Goal: Task Accomplishment & Management: Use online tool/utility

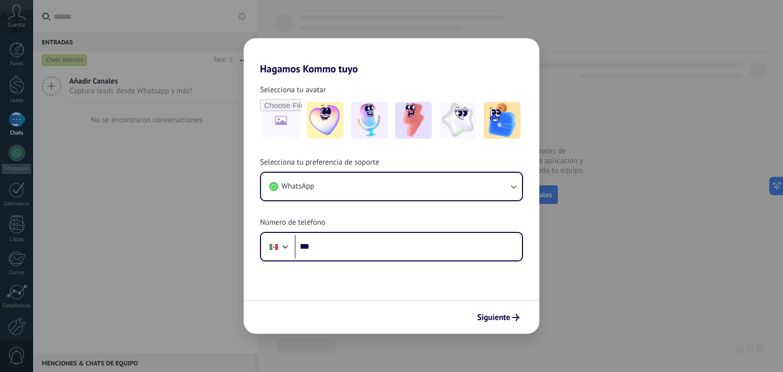
click at [348, 243] on input "***" at bounding box center [408, 246] width 227 height 23
type input "**********"
click at [503, 316] on span "Siguiente" at bounding box center [493, 317] width 33 height 7
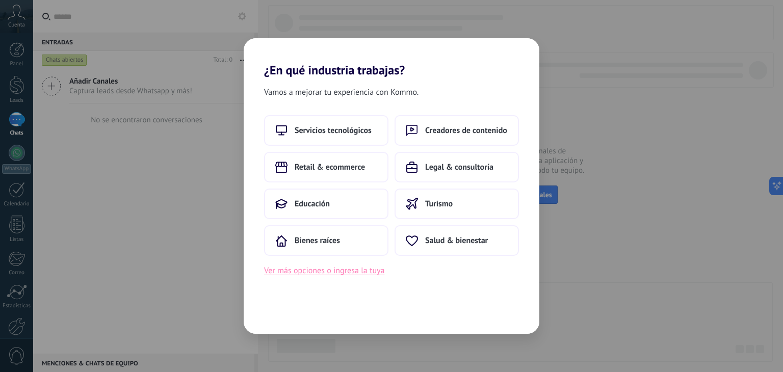
click at [354, 272] on button "Ver más opciones o ingresa la tuya" at bounding box center [324, 270] width 120 height 13
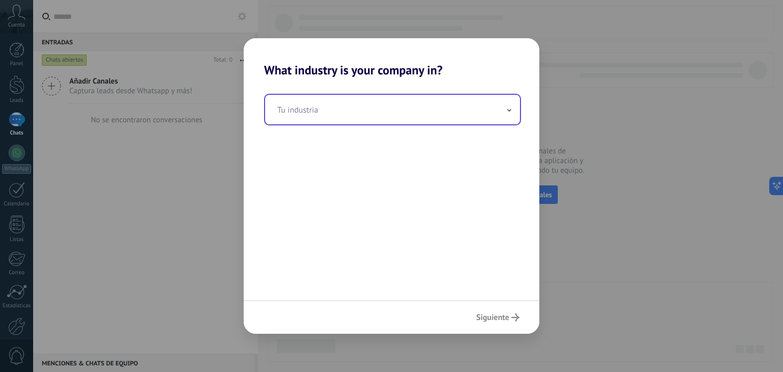
click at [344, 116] on input "text" at bounding box center [392, 110] width 255 height 30
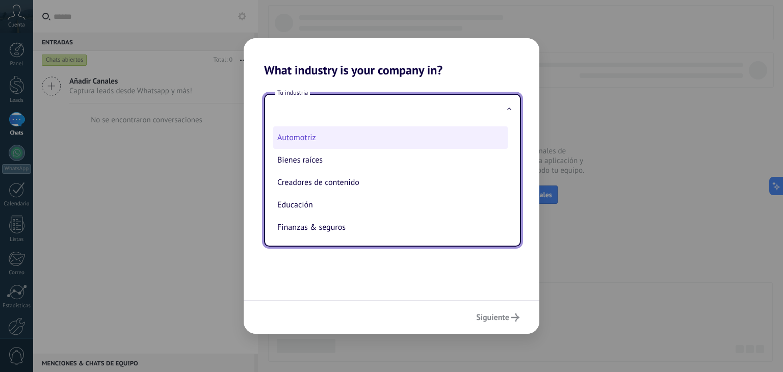
click at [312, 138] on li "Automotriz" at bounding box center [390, 137] width 234 height 22
type input "**********"
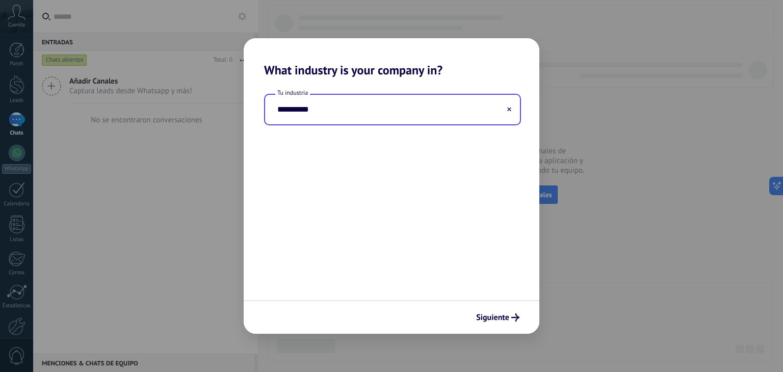
click at [507, 110] on button at bounding box center [509, 110] width 5 height 10
click at [410, 104] on input "text" at bounding box center [392, 110] width 255 height 30
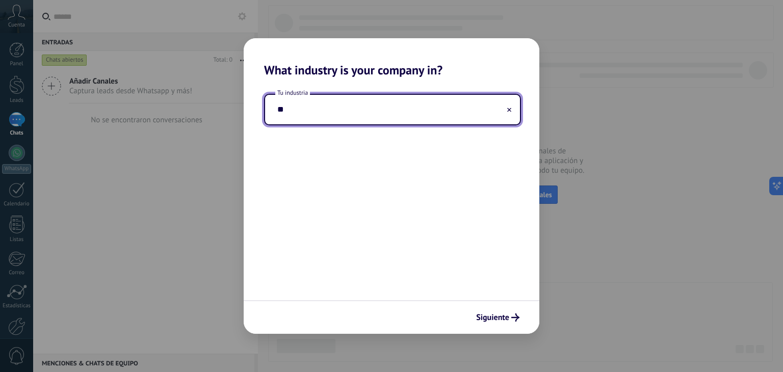
type input "*"
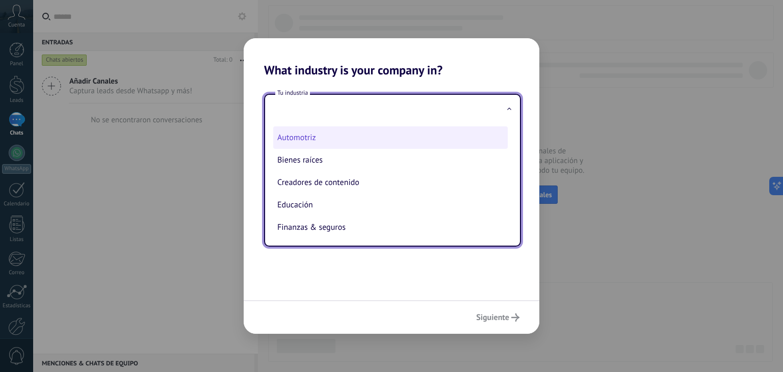
click at [317, 138] on li "Automotriz" at bounding box center [390, 137] width 234 height 22
type input "**********"
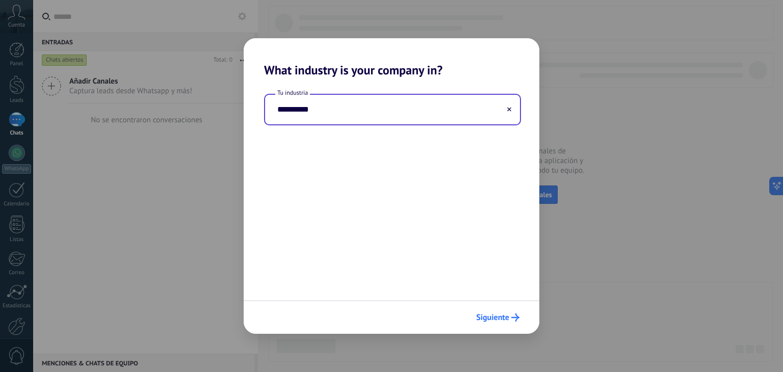
click at [495, 314] on span "Siguiente" at bounding box center [492, 317] width 33 height 7
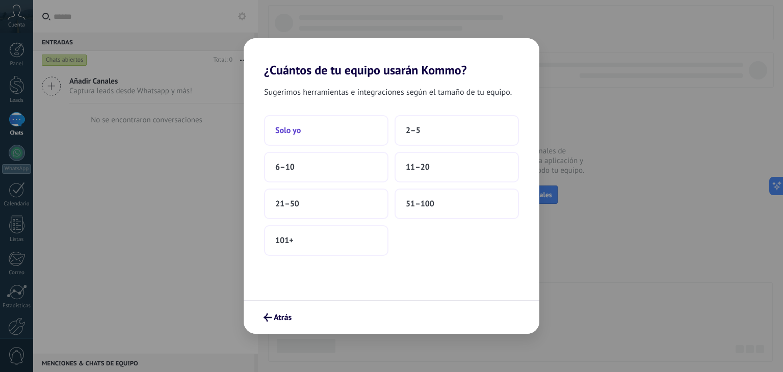
click at [338, 131] on button "Solo yo" at bounding box center [326, 130] width 124 height 31
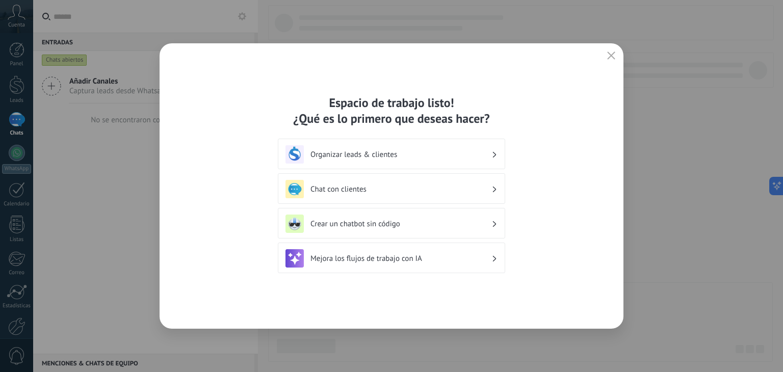
click at [409, 190] on h3 "Chat con clientes" at bounding box center [400, 189] width 181 height 10
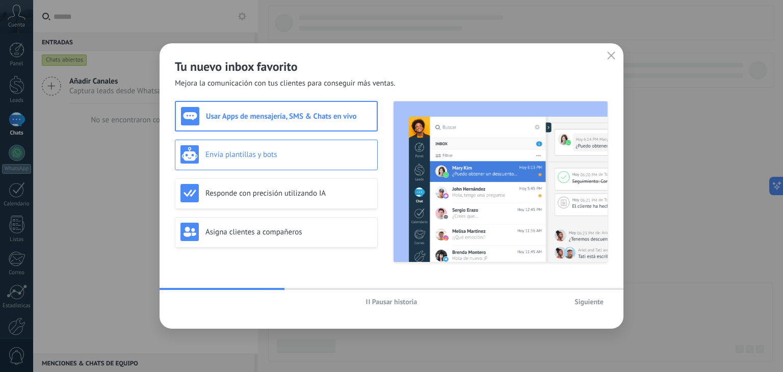
click at [286, 147] on div "Envía plantillas y bots" at bounding box center [276, 154] width 192 height 18
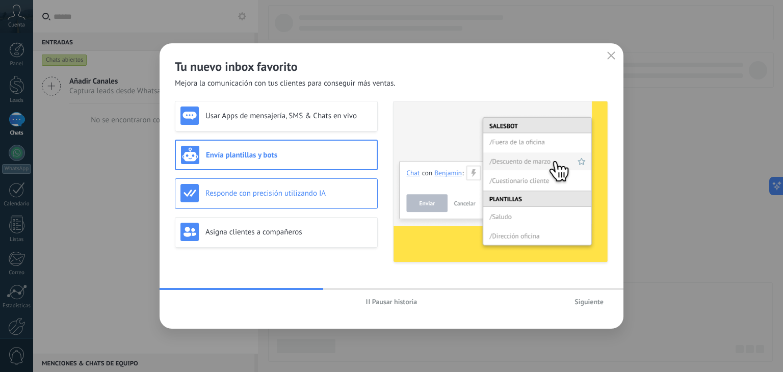
click at [303, 182] on div "Responde con precisión utilizando IA" at bounding box center [276, 193] width 203 height 31
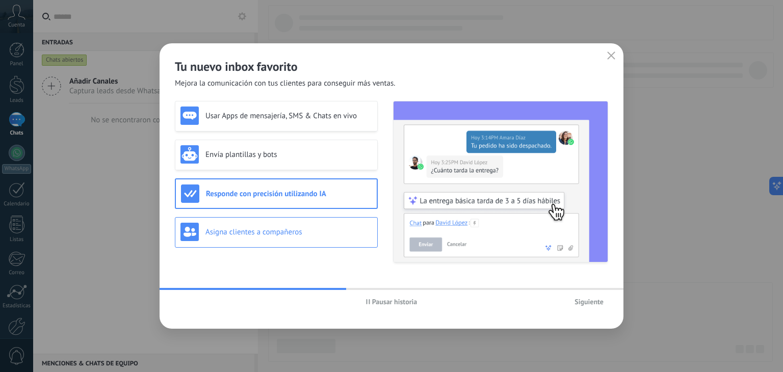
click at [316, 226] on div "Asigna clientes a compañeros" at bounding box center [276, 232] width 192 height 18
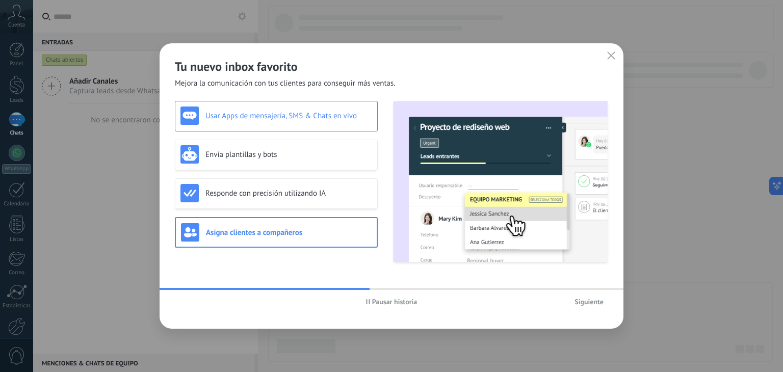
click at [302, 117] on h3 "Usar Apps de mensajería, SMS & Chats en vivo" at bounding box center [288, 116] width 167 height 10
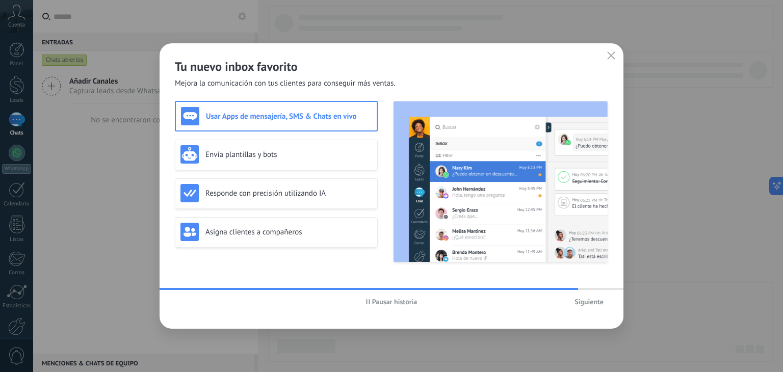
click at [586, 299] on span "Siguiente" at bounding box center [588, 301] width 29 height 7
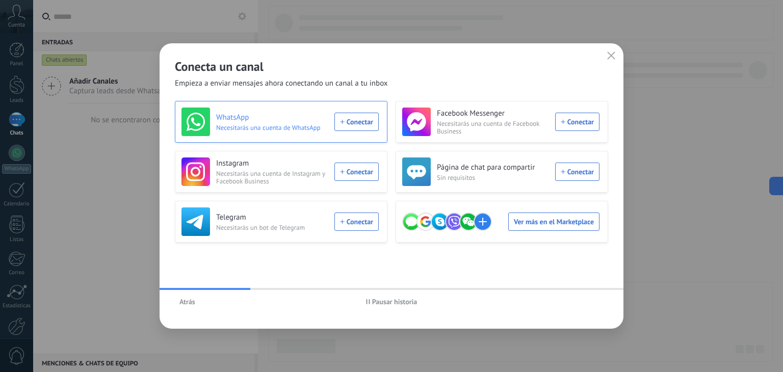
click at [365, 121] on div "WhatsApp Necesitarás una cuenta de WhatsApp Conectar" at bounding box center [279, 122] width 197 height 29
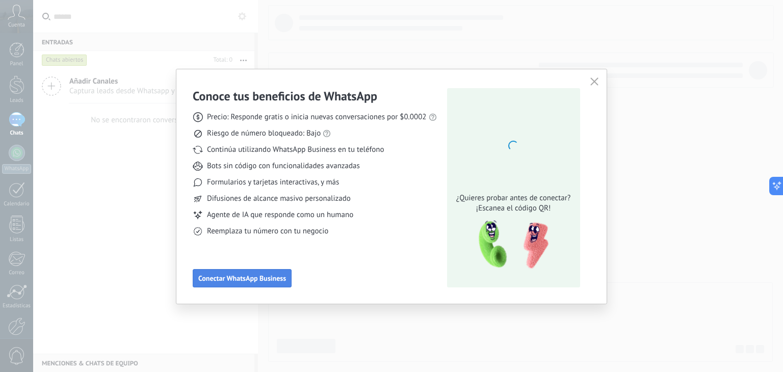
click at [259, 277] on span "Conectar WhatsApp Business" at bounding box center [242, 278] width 88 height 7
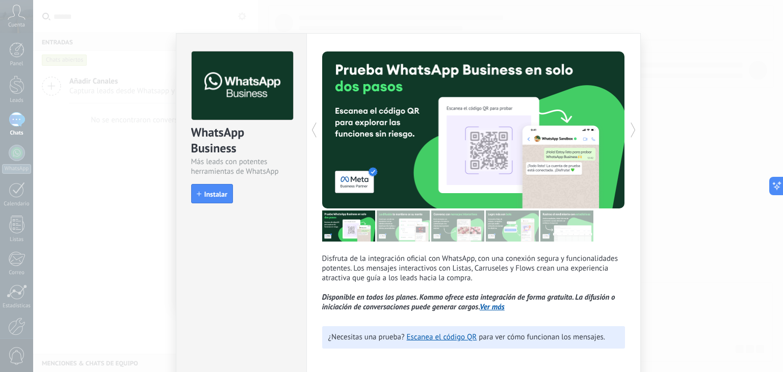
scroll to position [45, 0]
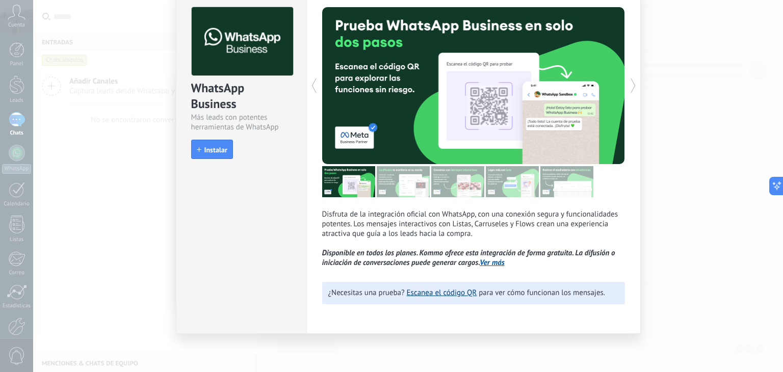
click at [445, 292] on link "Escanea el código QR" at bounding box center [442, 293] width 70 height 10
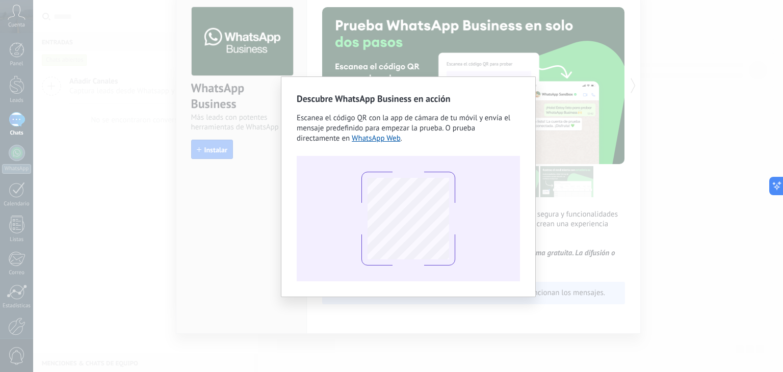
click at [237, 104] on div "Descubre WhatsApp Business en acción Escanea el código QR con la app [PERSON_NA…" at bounding box center [408, 186] width 750 height 372
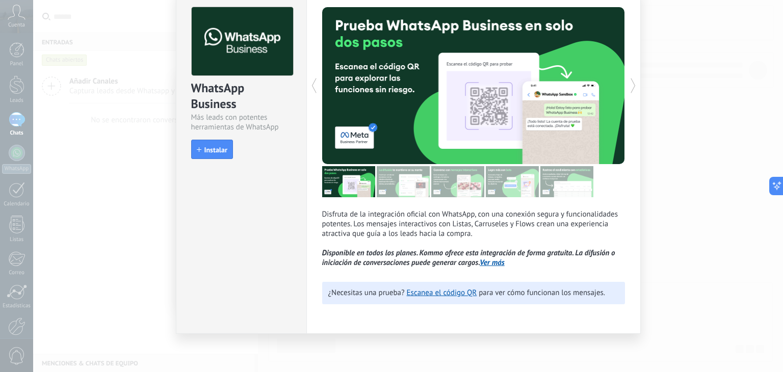
scroll to position [0, 0]
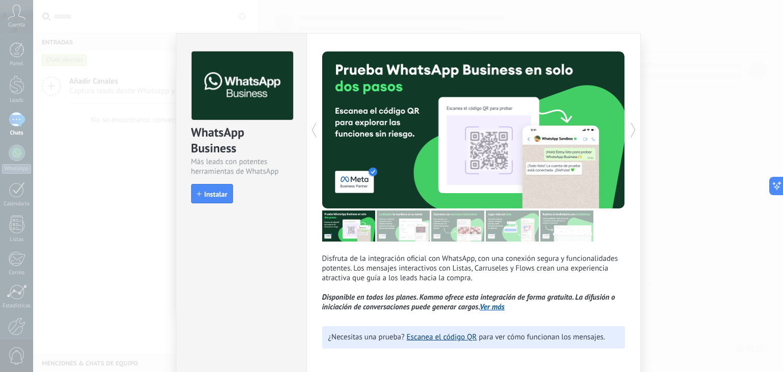
click at [449, 339] on link "Escanea el código QR" at bounding box center [442, 337] width 70 height 10
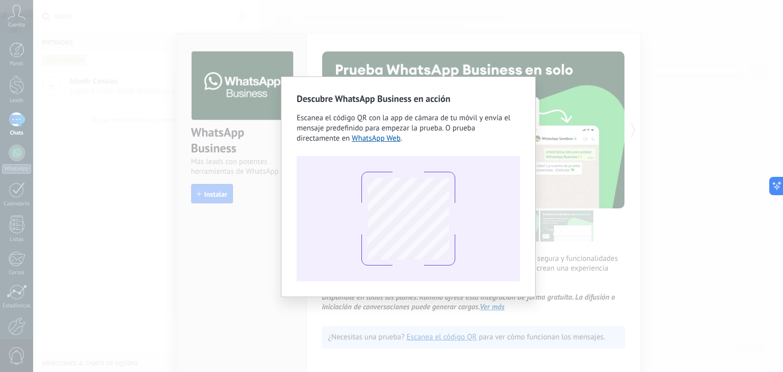
click at [668, 150] on div "Descubre WhatsApp Business en acción Escanea el código QR con la app [PERSON_NA…" at bounding box center [408, 186] width 750 height 372
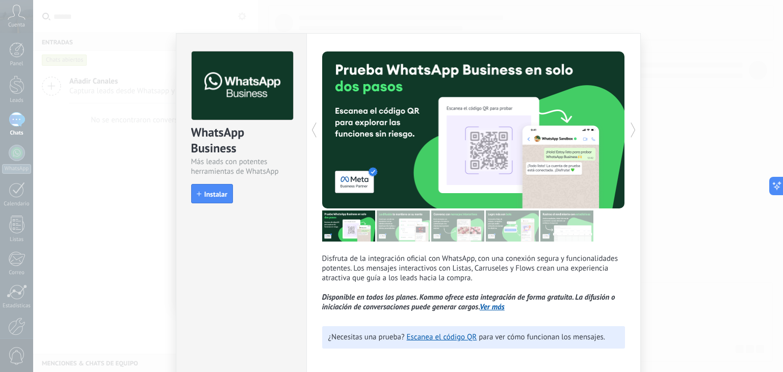
click at [711, 154] on div "WhatsApp Business Más leads con potentes herramientas de WhatsApp install Insta…" at bounding box center [408, 186] width 750 height 372
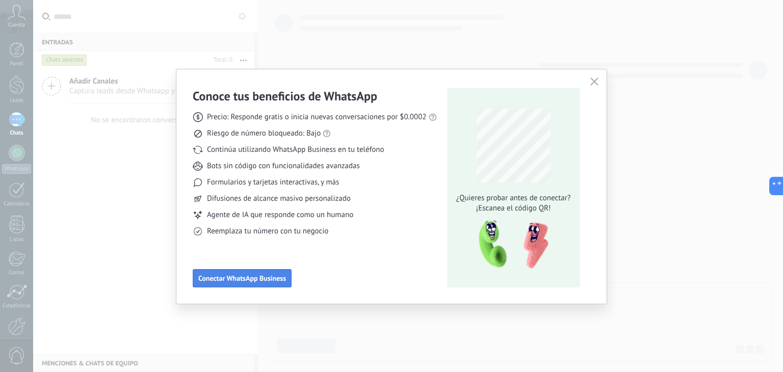
click at [237, 282] on button "Conectar WhatsApp Business" at bounding box center [242, 278] width 99 height 18
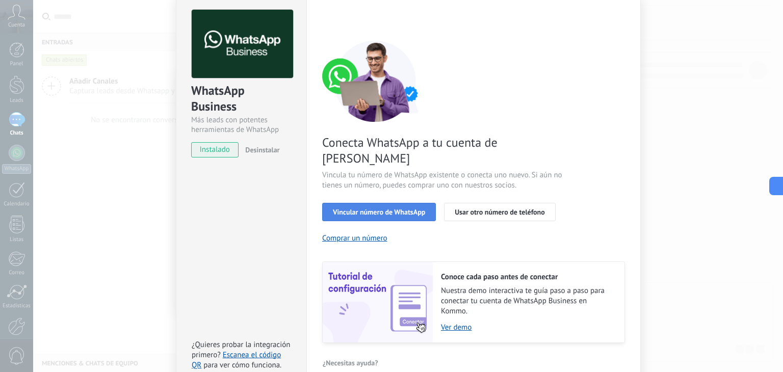
click at [416, 203] on button "Vincular número de WhatsApp" at bounding box center [379, 212] width 114 height 18
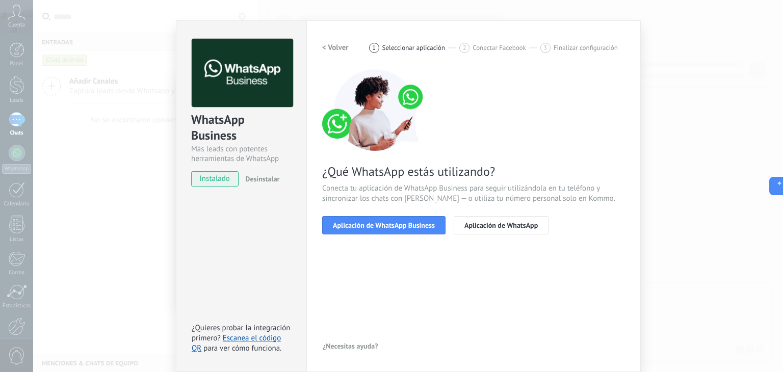
scroll to position [14, 0]
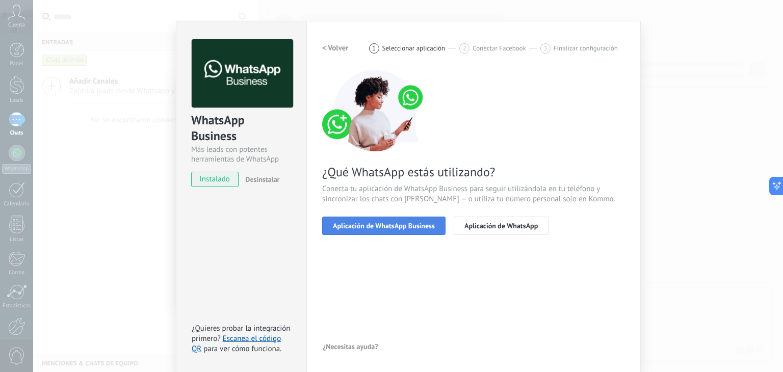
click at [413, 226] on span "Aplicación de WhatsApp Business" at bounding box center [384, 225] width 102 height 7
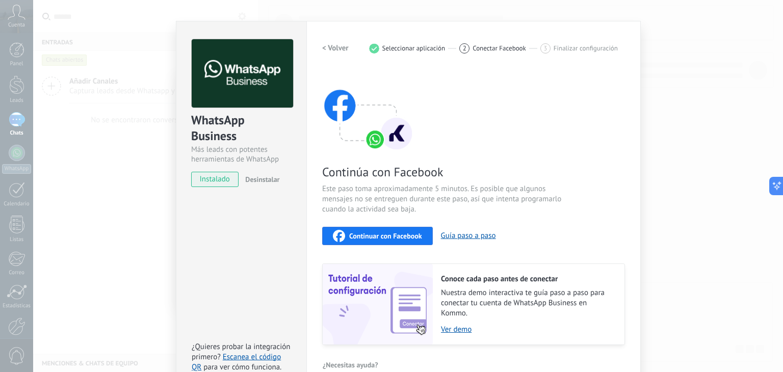
click at [409, 233] on span "Continuar con Facebook" at bounding box center [385, 235] width 73 height 7
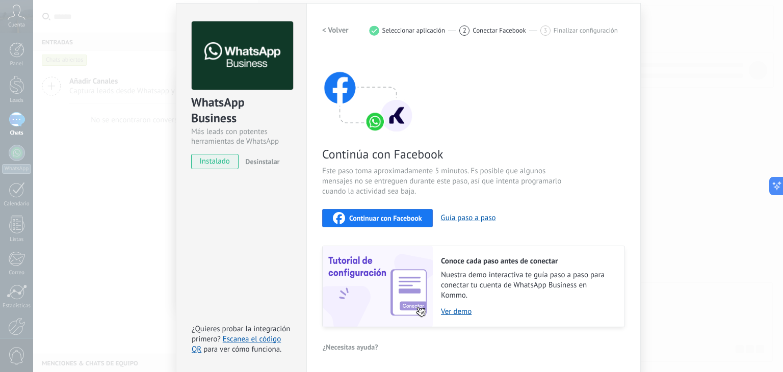
scroll to position [0, 0]
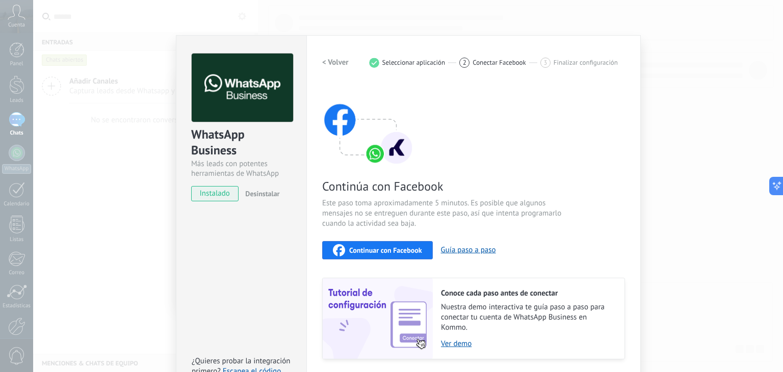
click at [500, 59] on span "Conectar Facebook" at bounding box center [499, 63] width 54 height 8
click at [264, 191] on span "Desinstalar" at bounding box center [262, 193] width 34 height 9
